Goal: Transaction & Acquisition: Purchase product/service

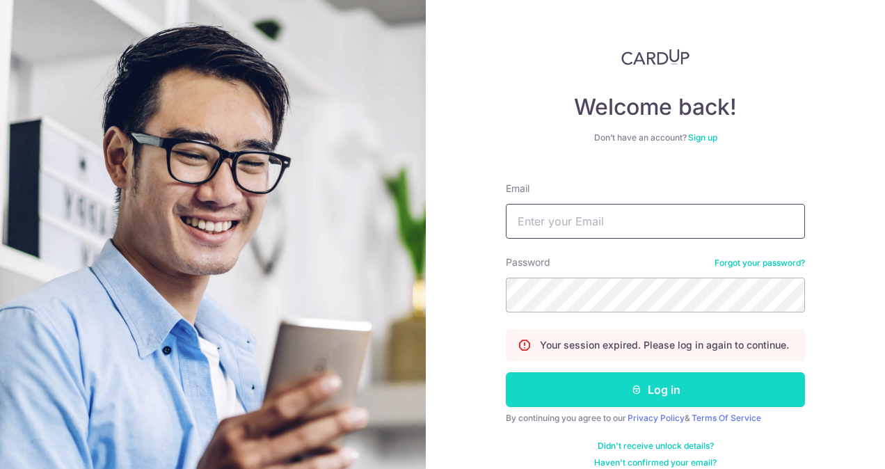
type input "livestrong_41@yahoo.com"
click at [678, 395] on button "Log in" at bounding box center [655, 389] width 299 height 35
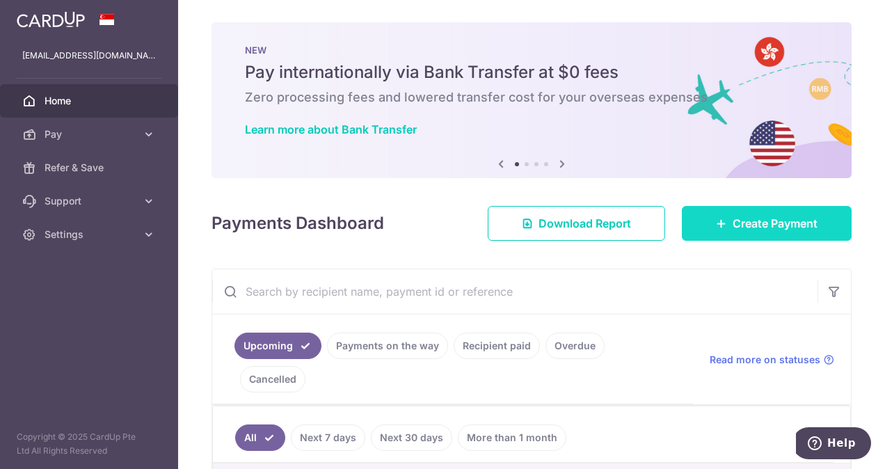
click at [756, 220] on span "Create Payment" at bounding box center [775, 223] width 85 height 17
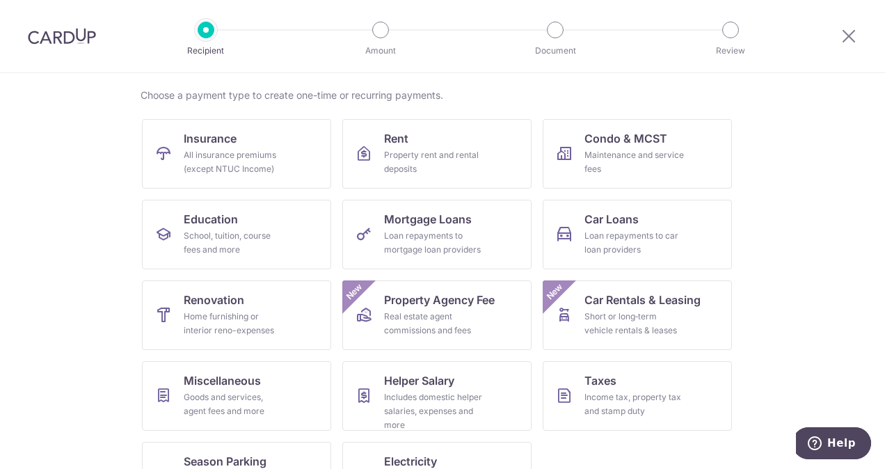
scroll to position [139, 0]
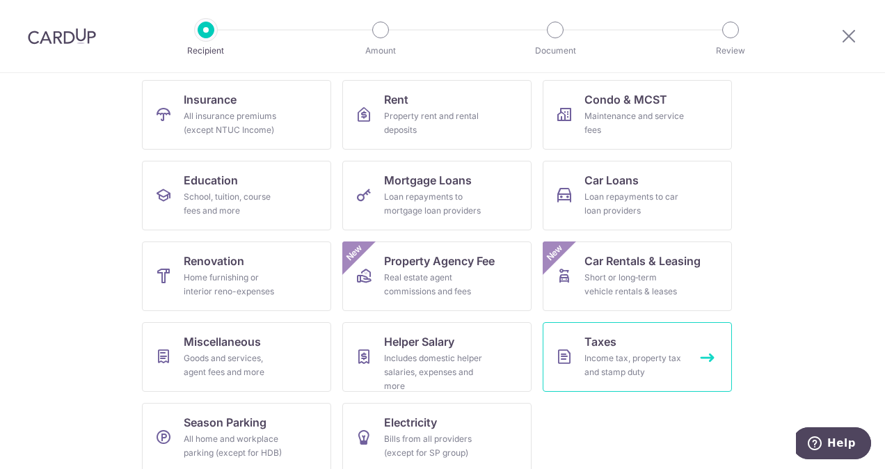
click at [590, 349] on span "Taxes" at bounding box center [601, 341] width 32 height 17
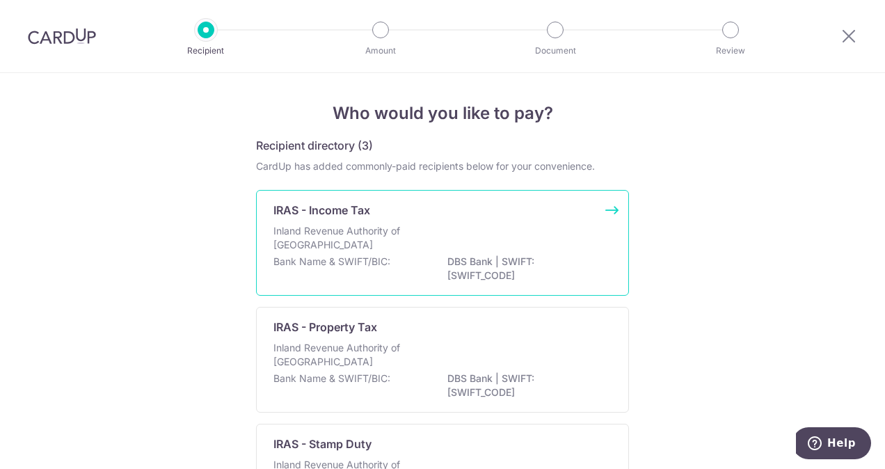
click at [357, 235] on p "Inland Revenue Authority of [GEOGRAPHIC_DATA]" at bounding box center [348, 238] width 148 height 28
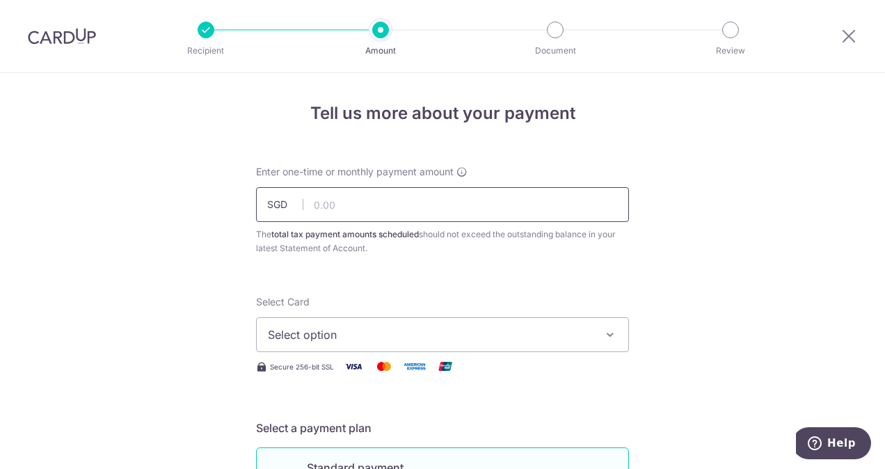
click at [345, 200] on input "text" at bounding box center [442, 204] width 373 height 35
type input "6,502.56"
click at [334, 340] on span "Select option" at bounding box center [430, 334] width 324 height 17
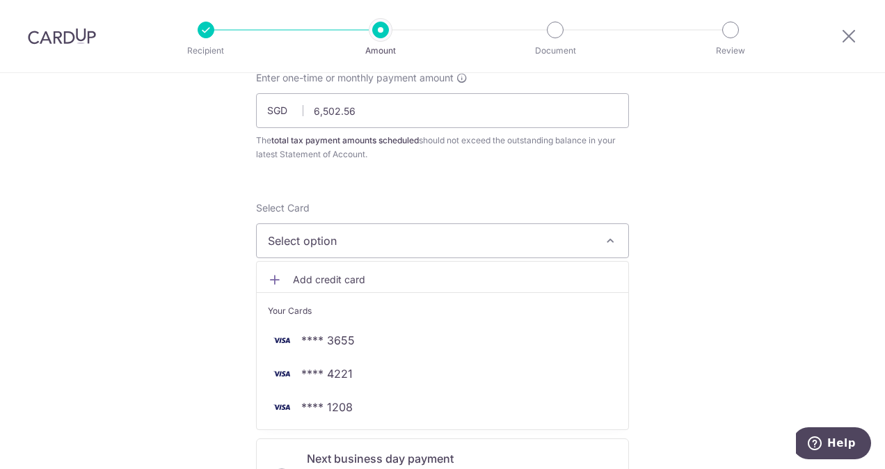
scroll to position [209, 0]
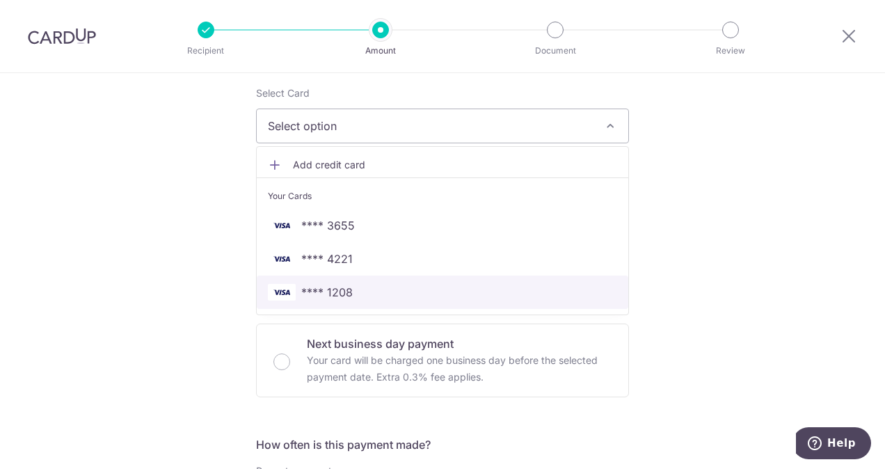
click at [345, 291] on span "**** 1208" at bounding box center [327, 292] width 52 height 17
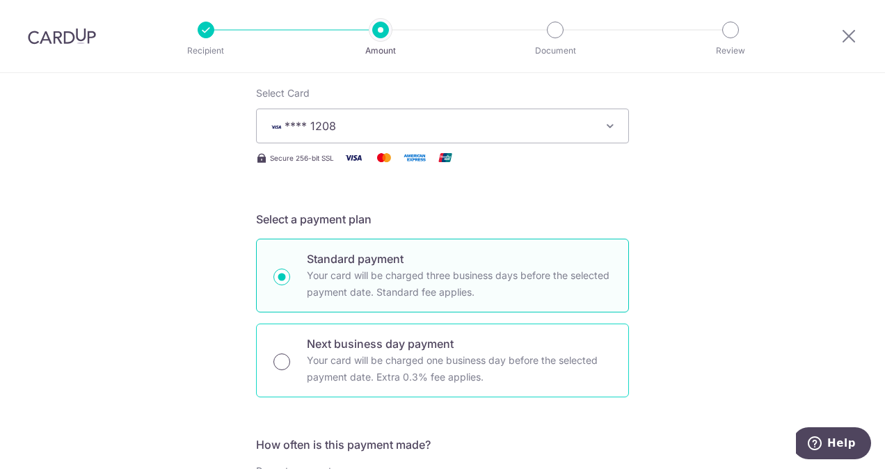
click at [274, 360] on input "Next business day payment Your card will be charged one business day before the…" at bounding box center [282, 362] width 17 height 17
radio input "true"
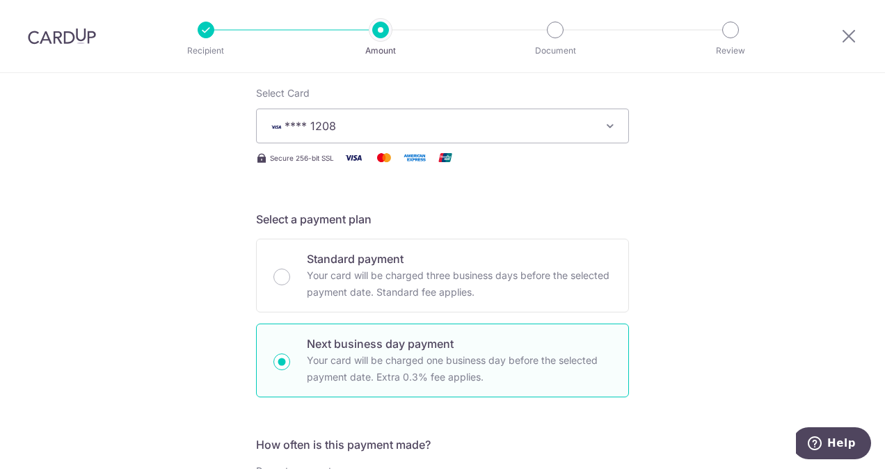
scroll to position [487, 0]
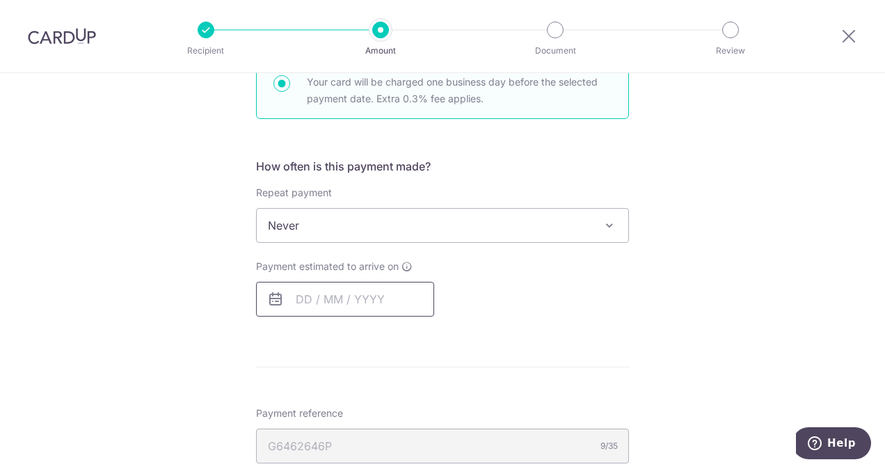
click at [303, 299] on input "text" at bounding box center [345, 299] width 178 height 35
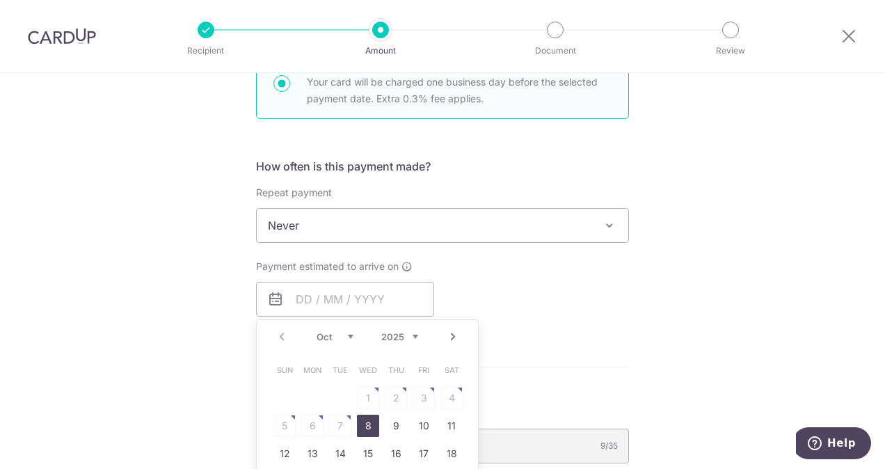
click at [366, 421] on link "8" at bounding box center [368, 426] width 22 height 22
type input "08/10/2025"
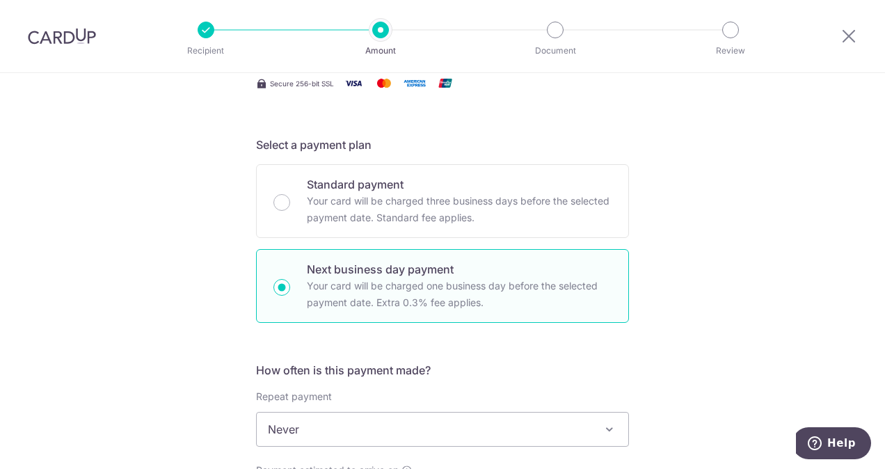
scroll to position [278, 0]
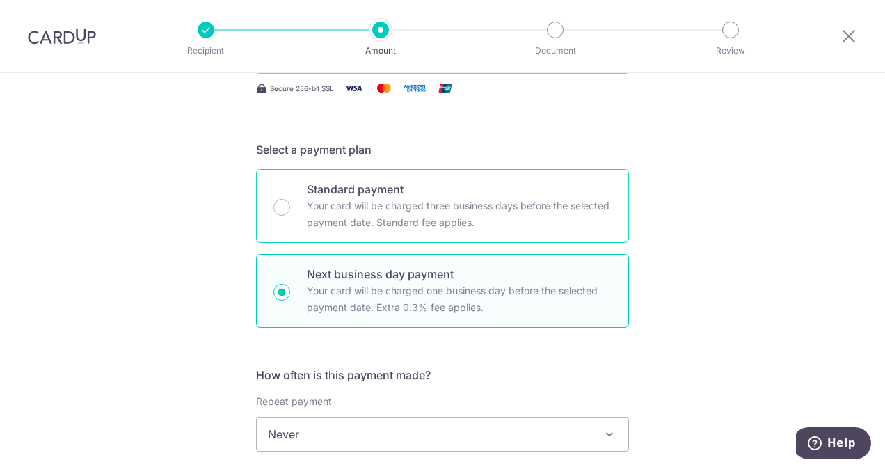
click at [287, 210] on div "Standard payment Your card will be charged three business days before the selec…" at bounding box center [442, 206] width 373 height 74
radio input "true"
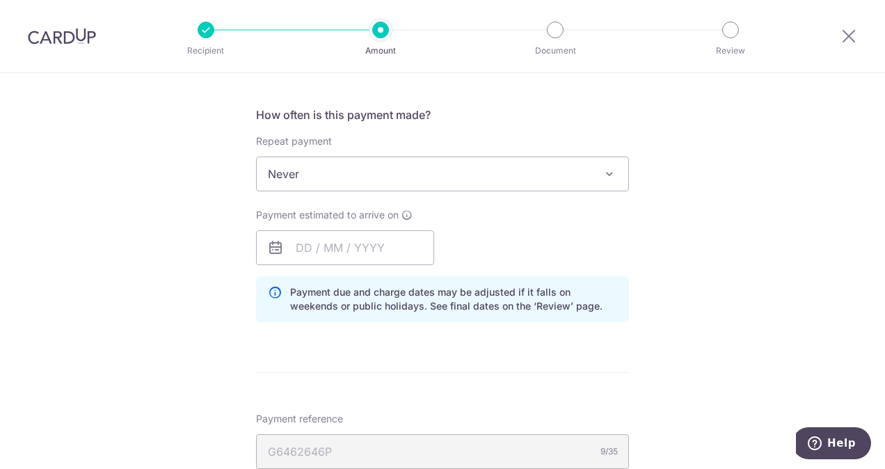
scroll to position [557, 0]
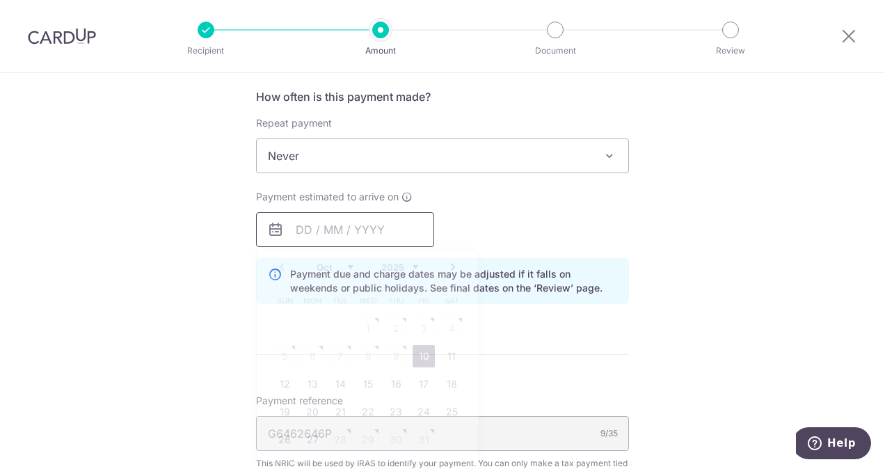
click at [361, 237] on input "text" at bounding box center [345, 229] width 178 height 35
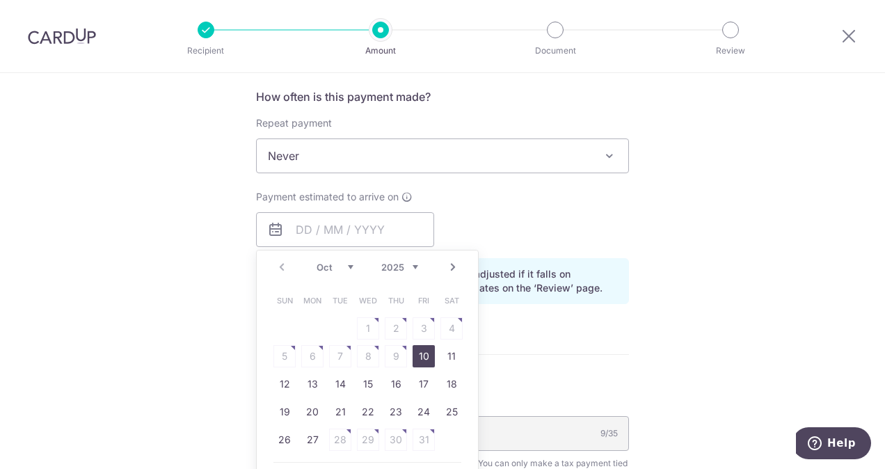
click at [420, 356] on link "10" at bounding box center [424, 356] width 22 height 22
type input "[DATE]"
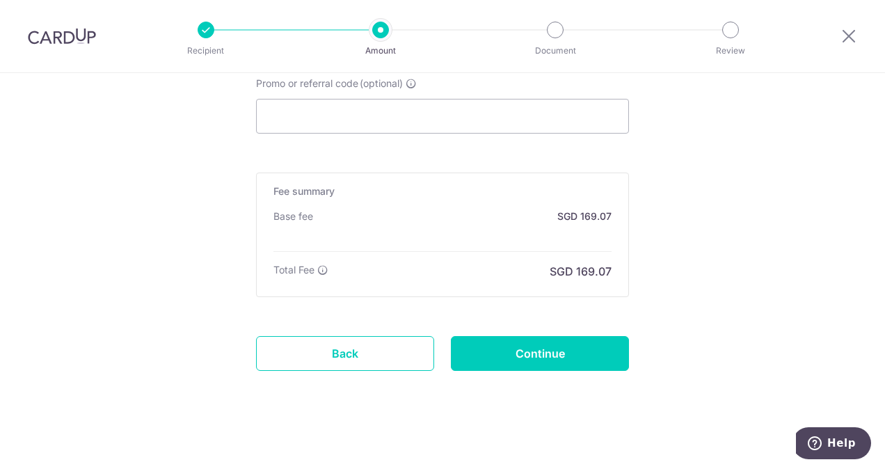
scroll to position [1004, 0]
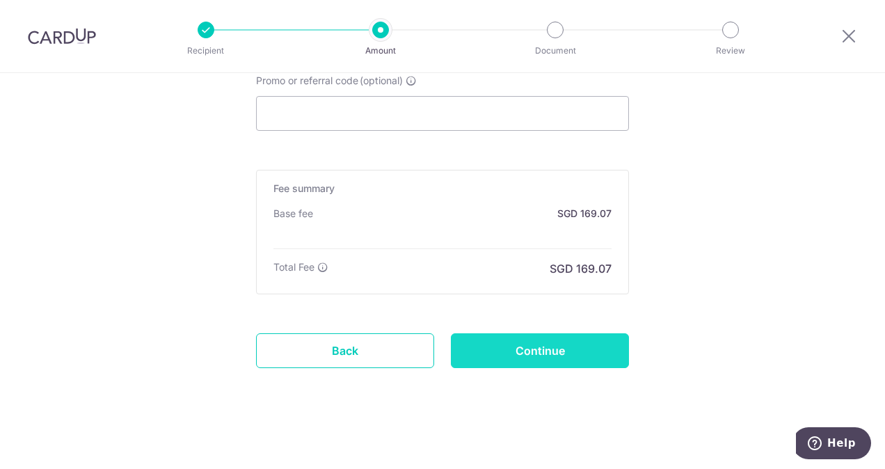
click at [523, 354] on input "Continue" at bounding box center [540, 350] width 178 height 35
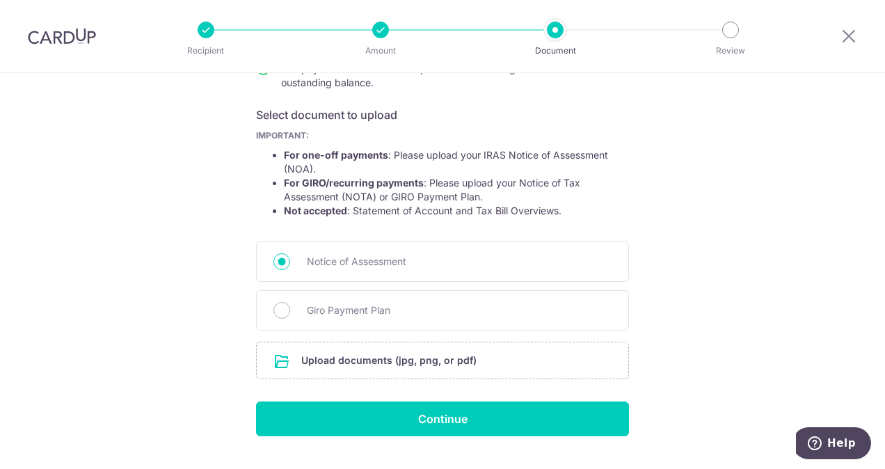
scroll to position [239, 0]
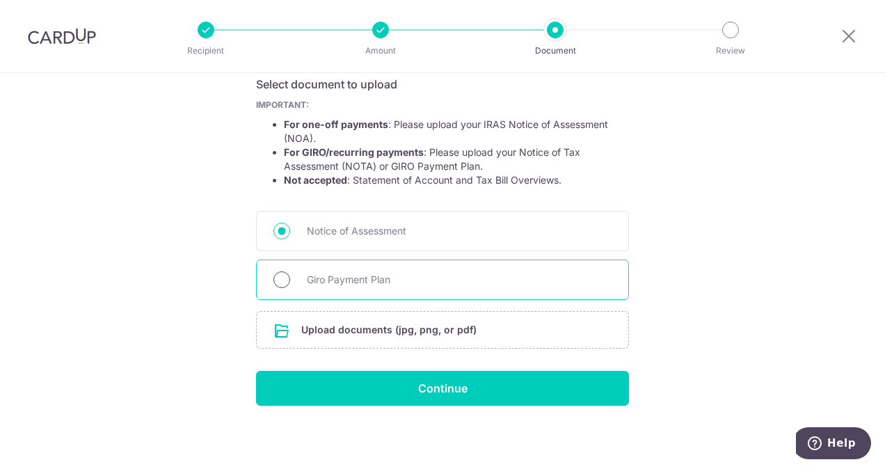
click at [283, 277] on input "Giro Payment Plan" at bounding box center [282, 279] width 17 height 17
radio input "true"
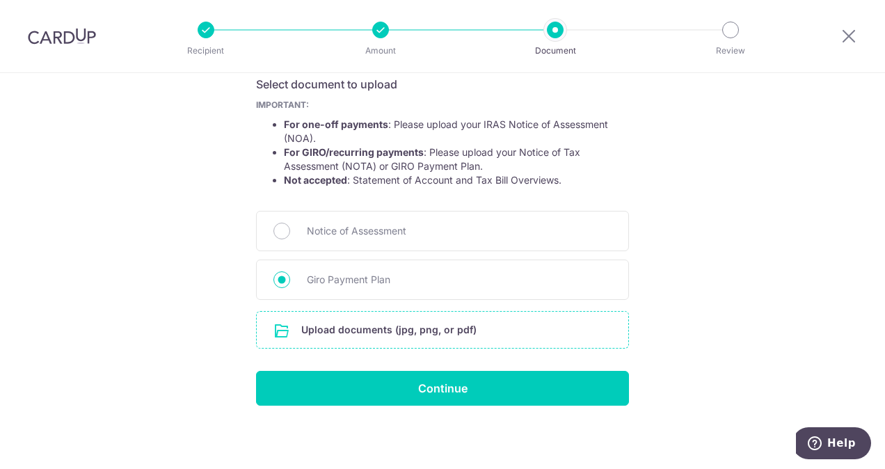
click at [361, 332] on input "file" at bounding box center [443, 330] width 372 height 36
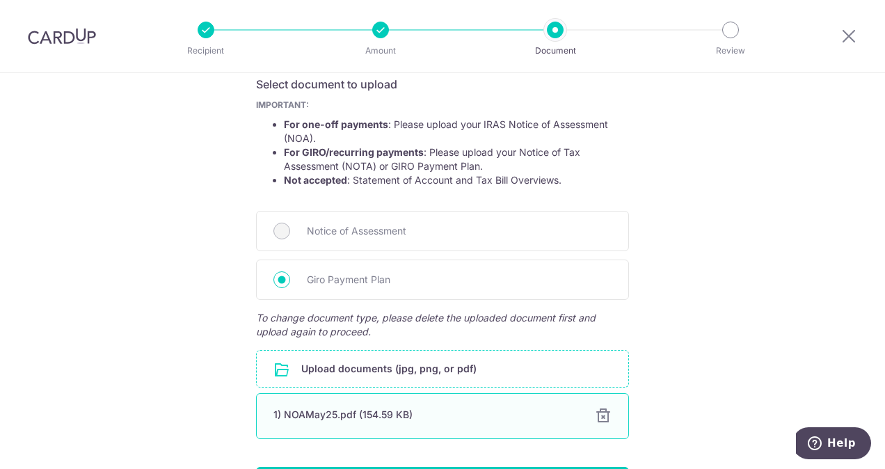
click at [602, 415] on div at bounding box center [603, 416] width 17 height 17
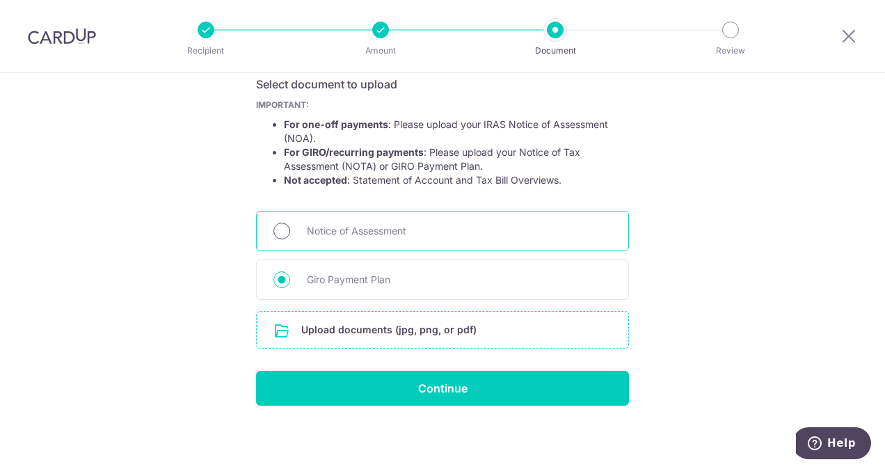
click at [281, 230] on input "Notice of Assessment" at bounding box center [282, 231] width 17 height 17
radio input "true"
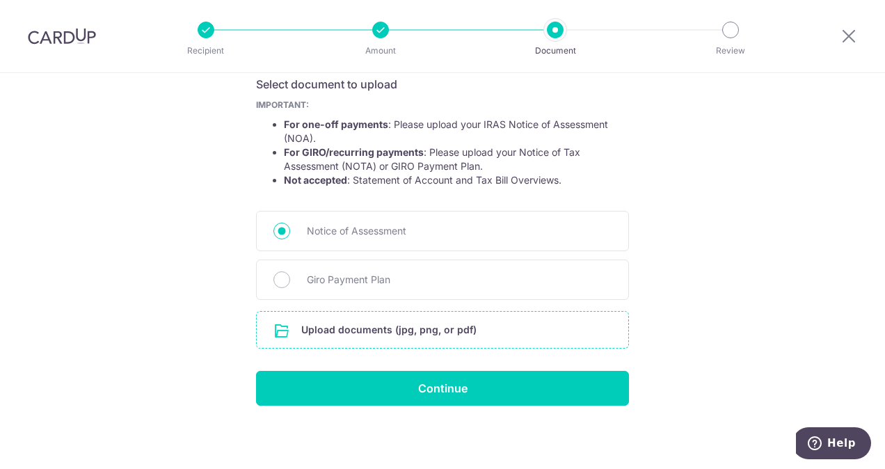
click at [329, 326] on input "file" at bounding box center [443, 330] width 372 height 36
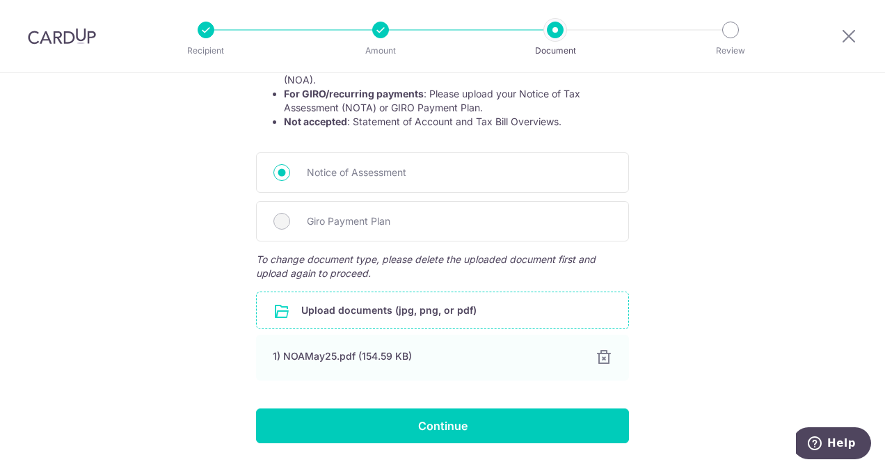
scroll to position [336, 0]
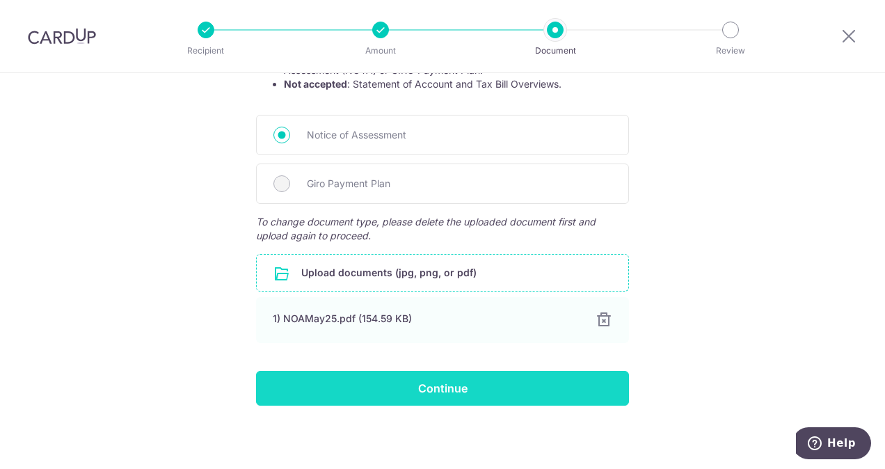
click at [462, 391] on input "Continue" at bounding box center [442, 388] width 373 height 35
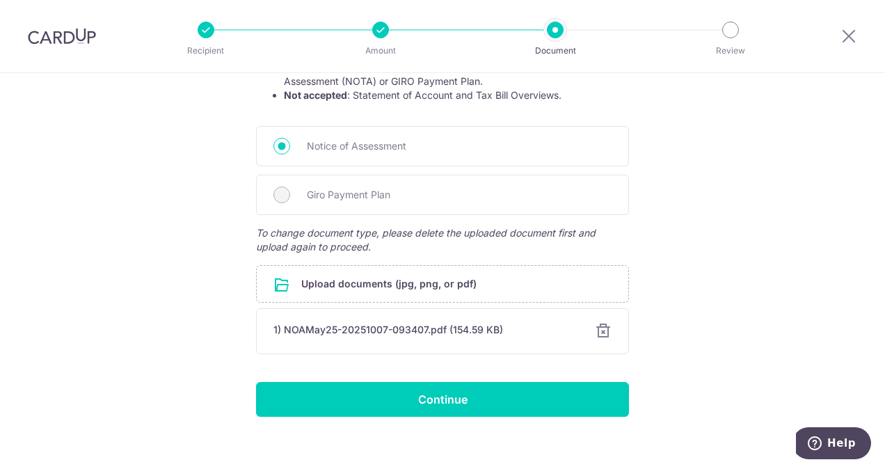
scroll to position [336, 0]
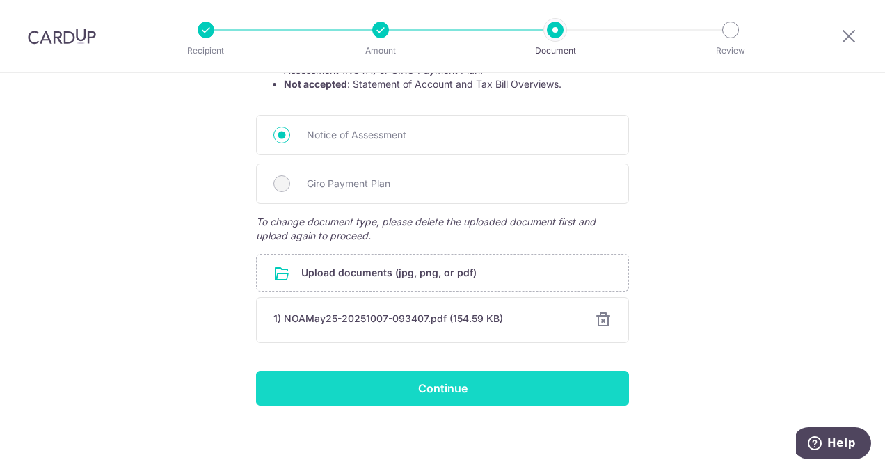
click at [456, 388] on input "Continue" at bounding box center [442, 388] width 373 height 35
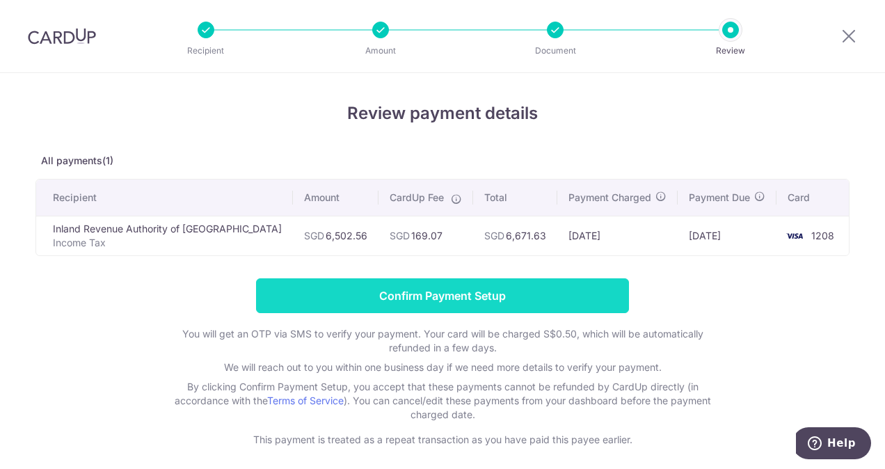
click at [471, 290] on input "Confirm Payment Setup" at bounding box center [442, 295] width 373 height 35
